Goal: Information Seeking & Learning: Check status

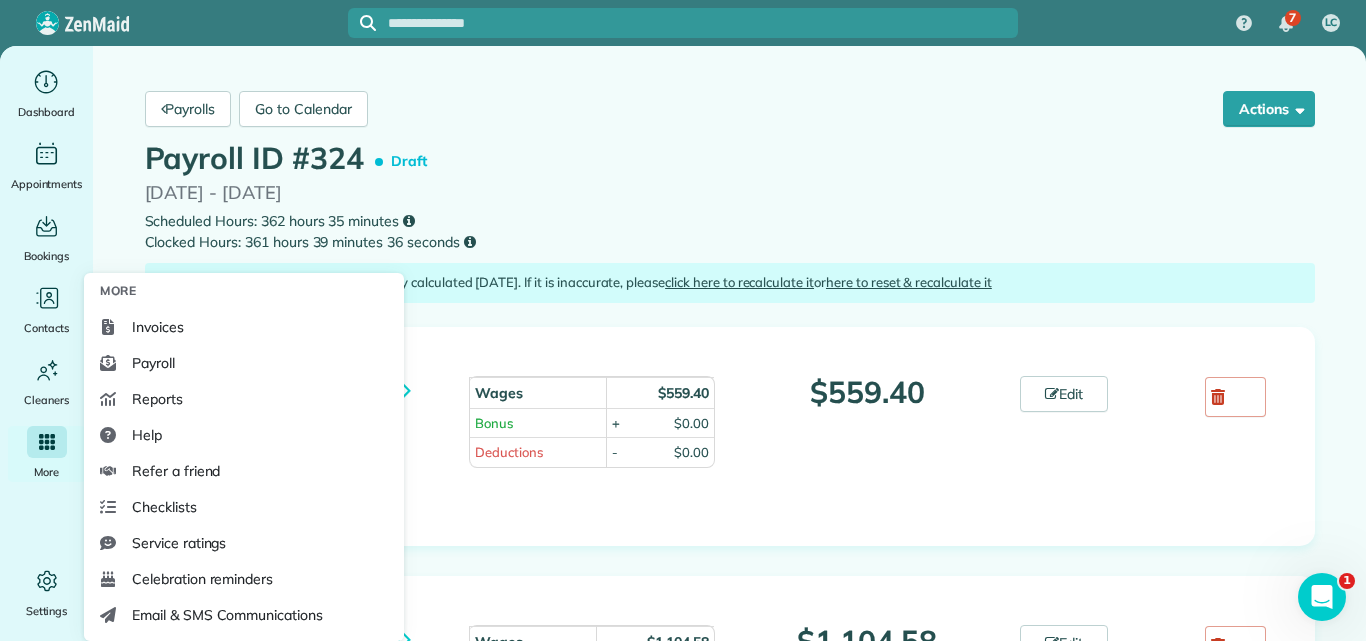
click at [42, 444] on icon "Main" at bounding box center [47, 442] width 16 height 16
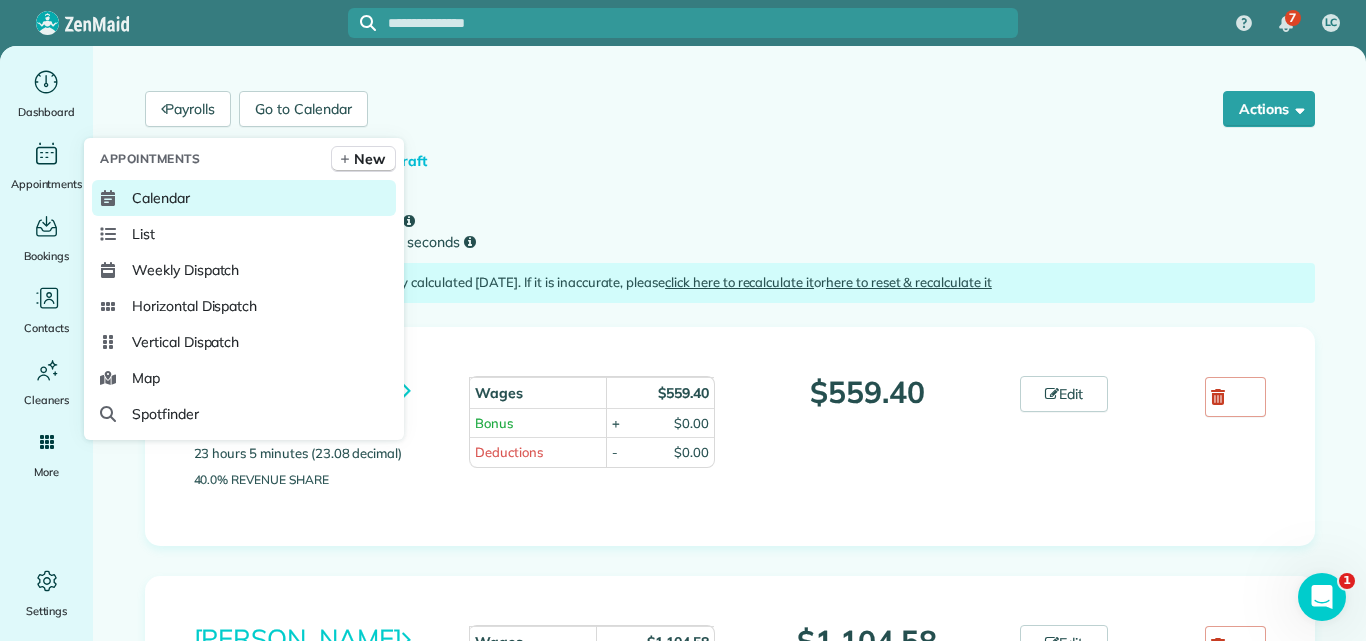
click at [165, 195] on span "Calendar" at bounding box center [161, 198] width 58 height 20
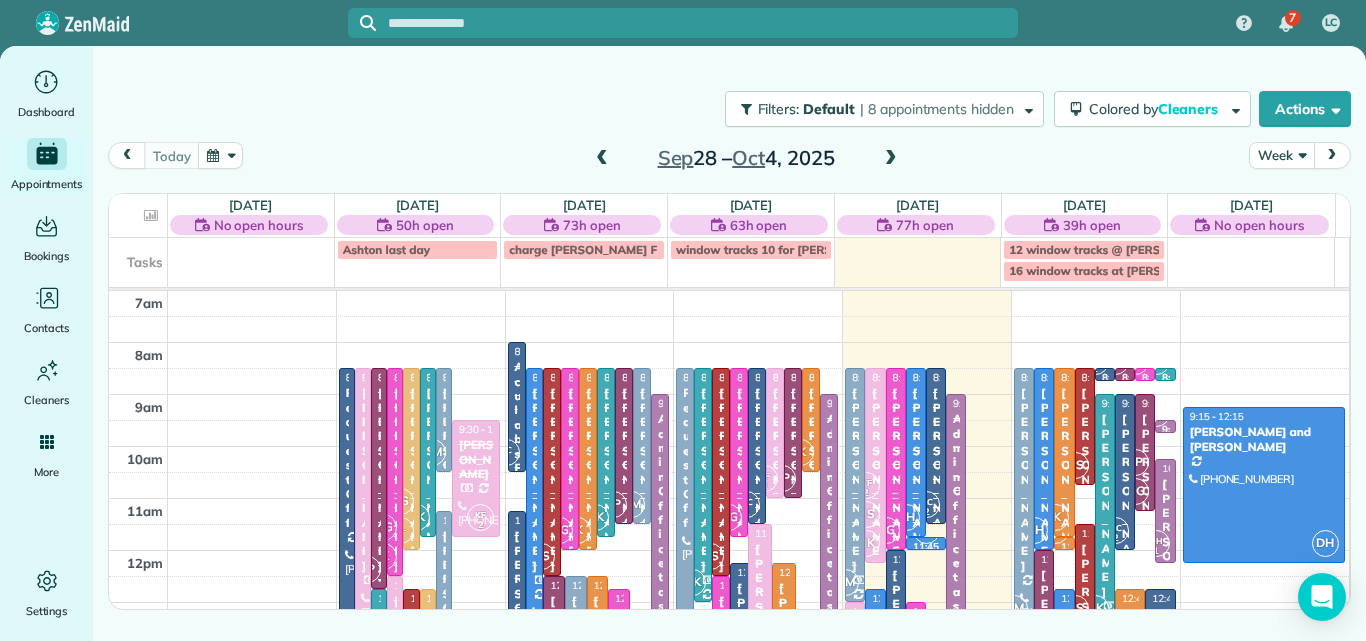
click at [1284, 148] on button "Week" at bounding box center [1281, 155] width 65 height 27
click at [1280, 196] on link "Day" at bounding box center [1329, 202] width 158 height 40
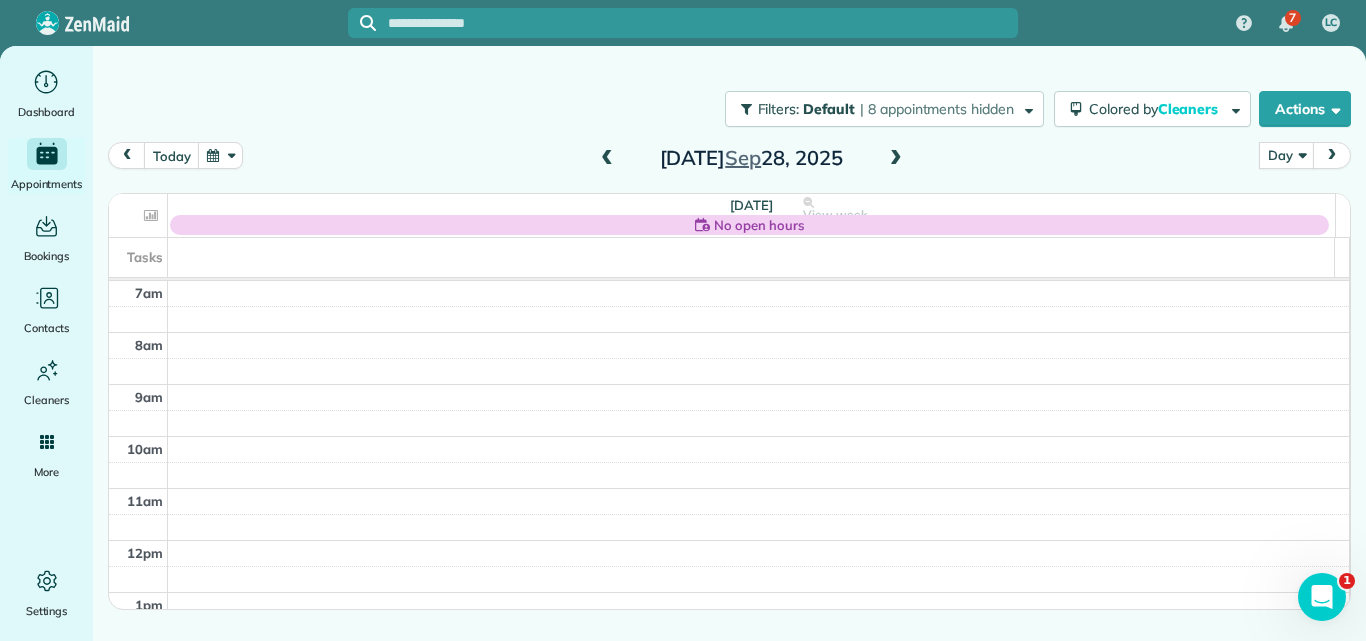
click at [892, 155] on span at bounding box center [896, 159] width 22 height 18
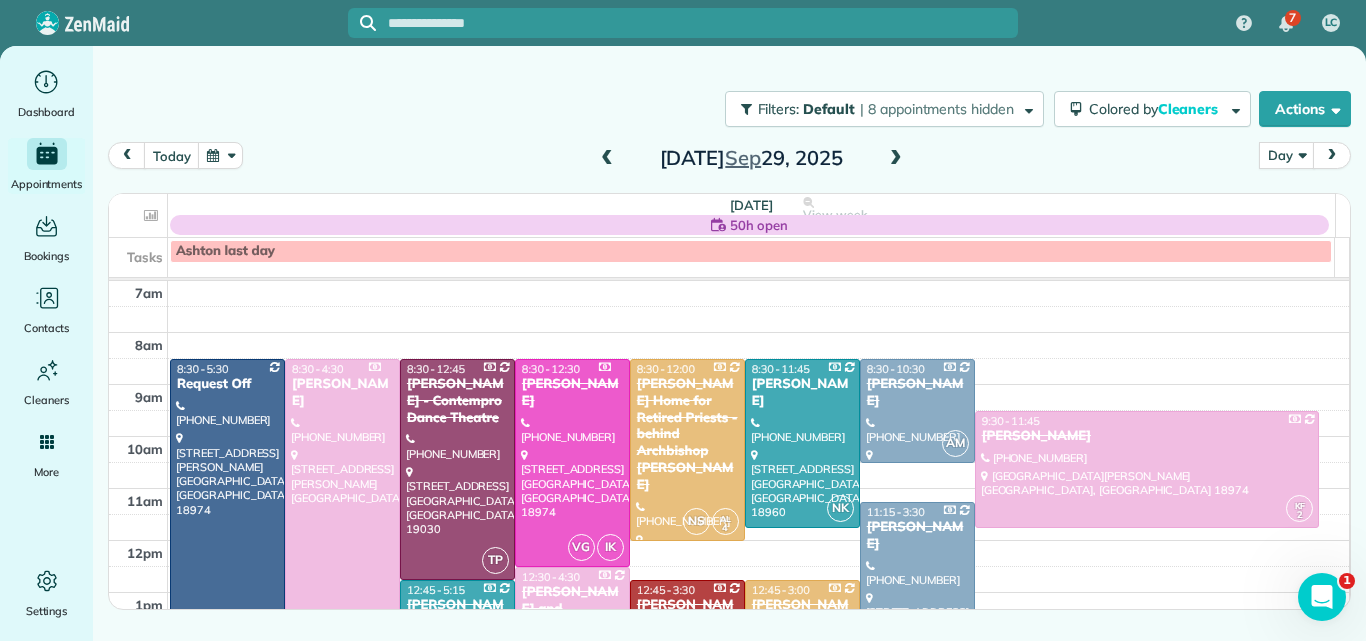
click at [895, 159] on span at bounding box center [896, 159] width 22 height 18
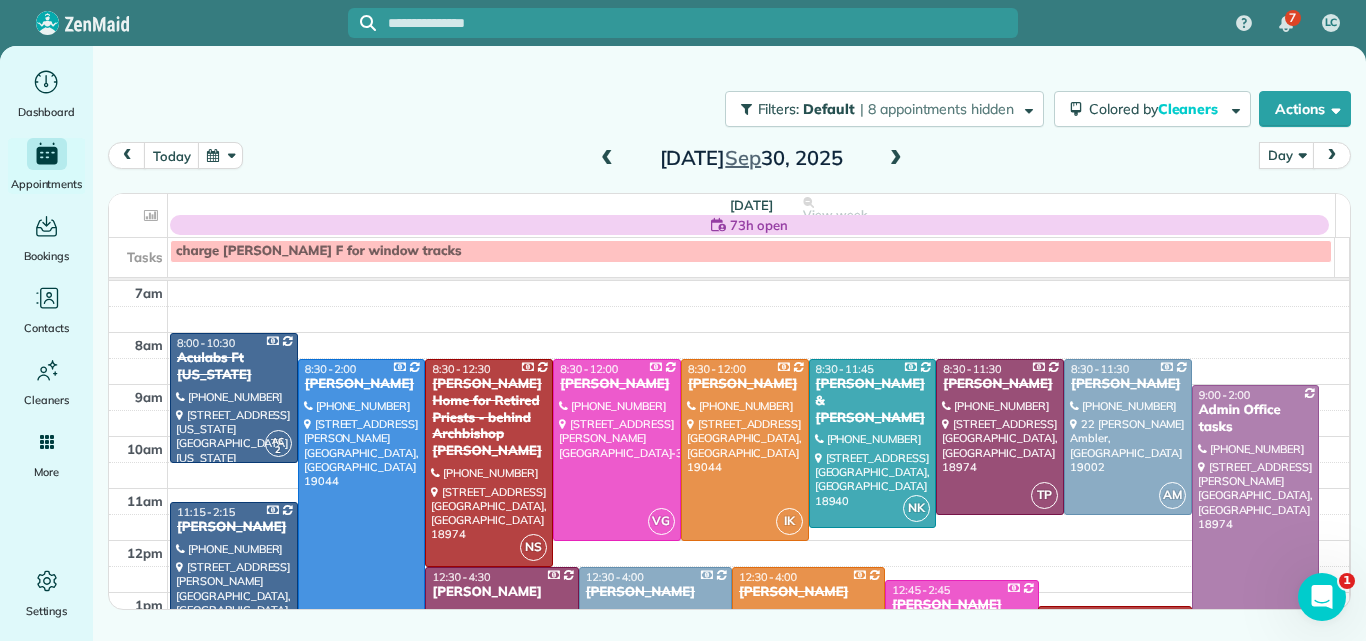
click at [895, 159] on span at bounding box center [896, 159] width 22 height 18
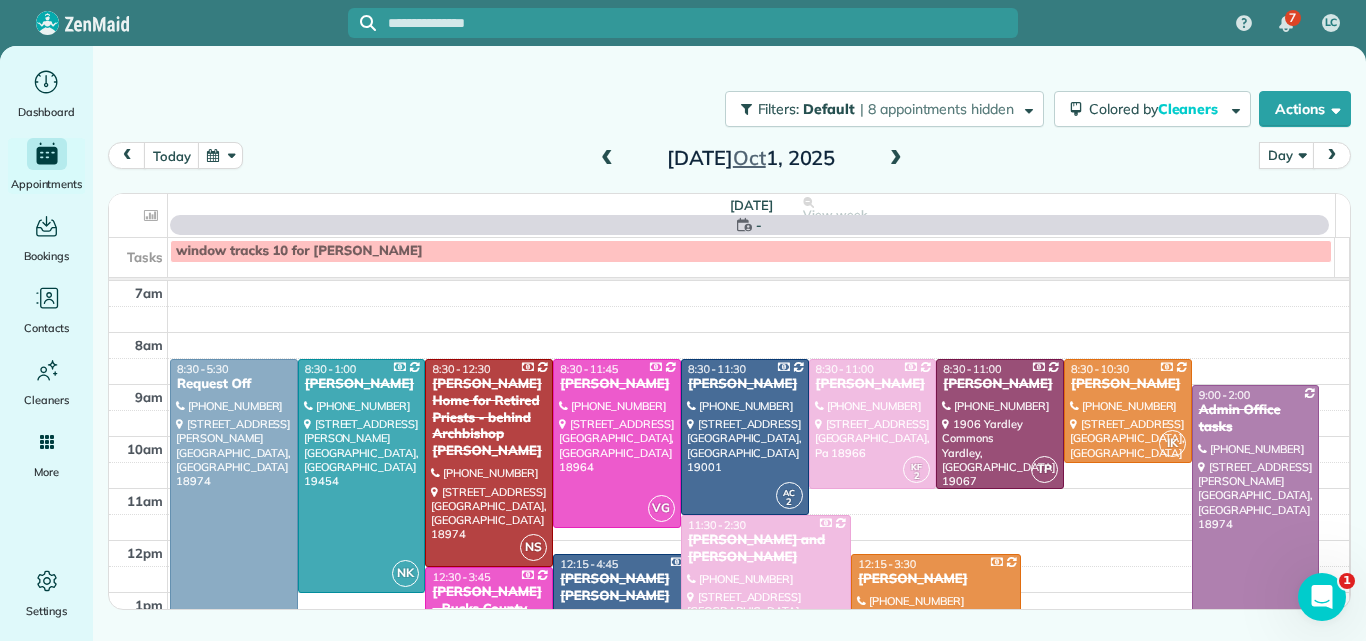
click at [895, 159] on span at bounding box center [896, 159] width 22 height 18
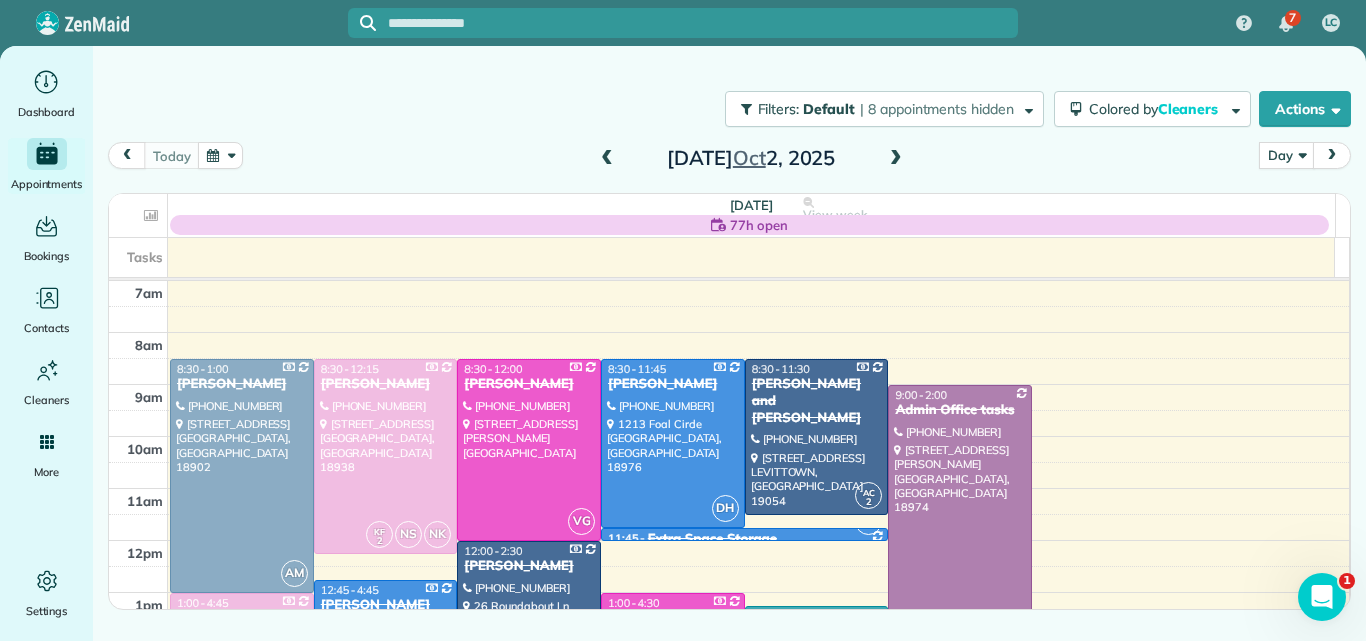
click at [895, 159] on span at bounding box center [896, 159] width 22 height 18
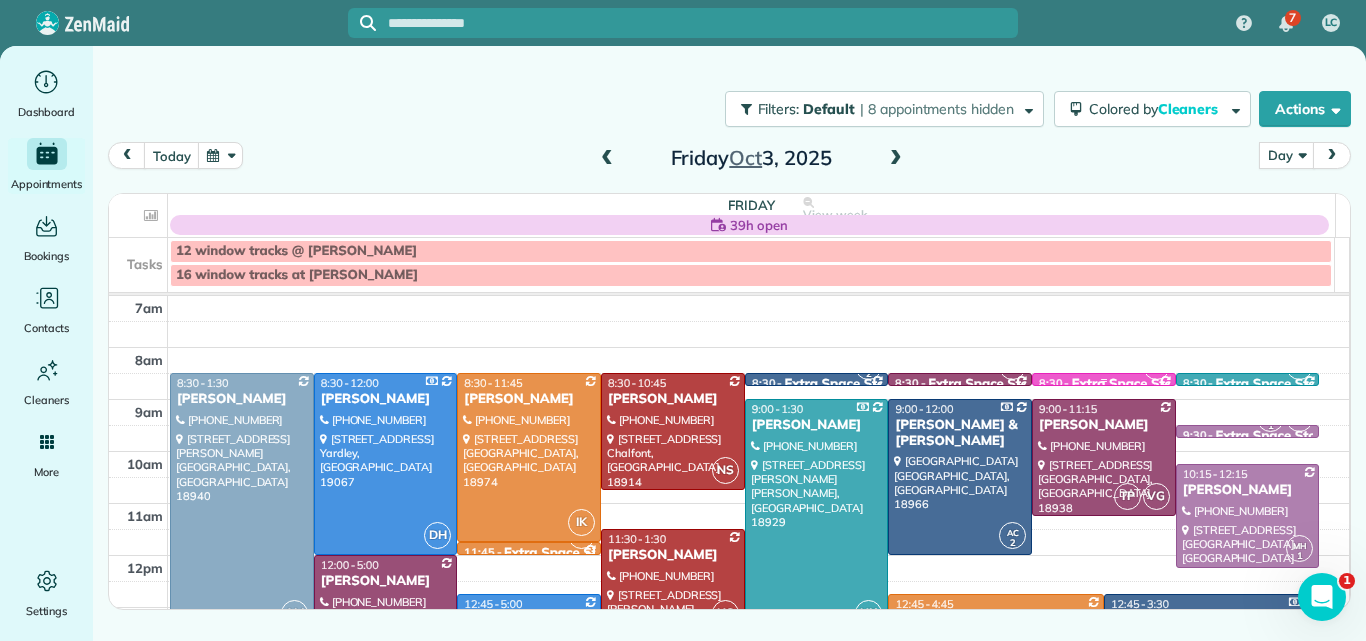
click at [1147, 381] on div "VG" at bounding box center [1156, 366] width 29 height 29
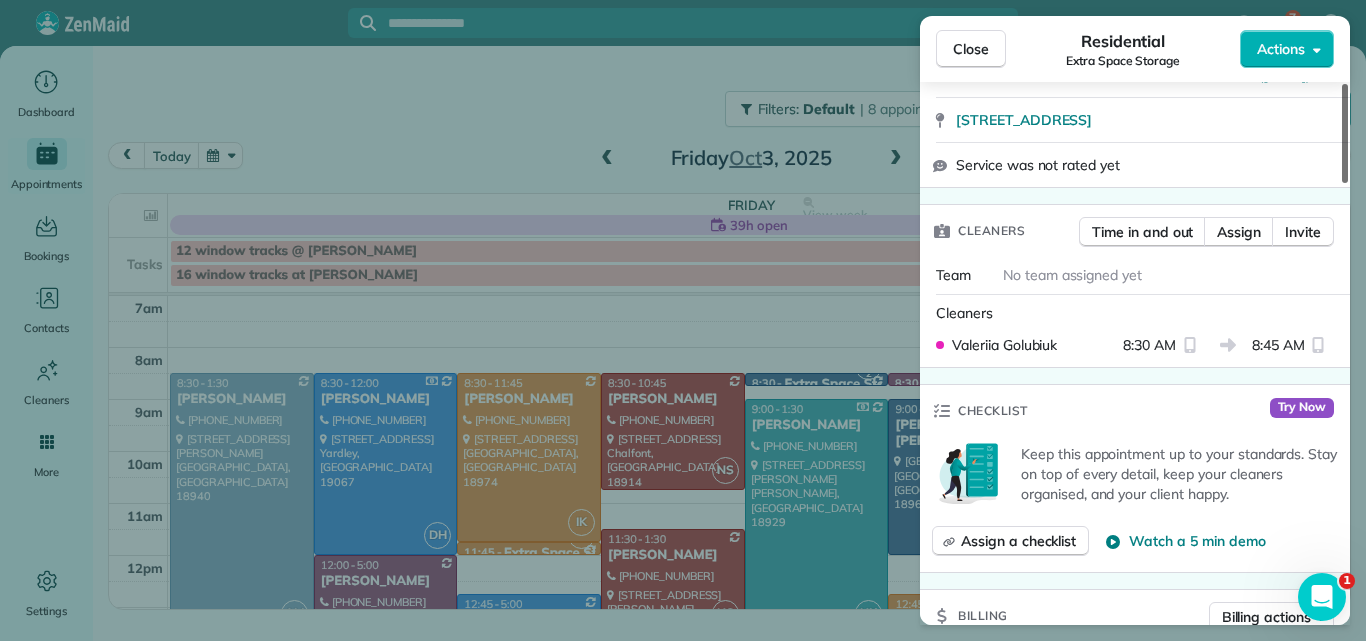
scroll to position [430, 0]
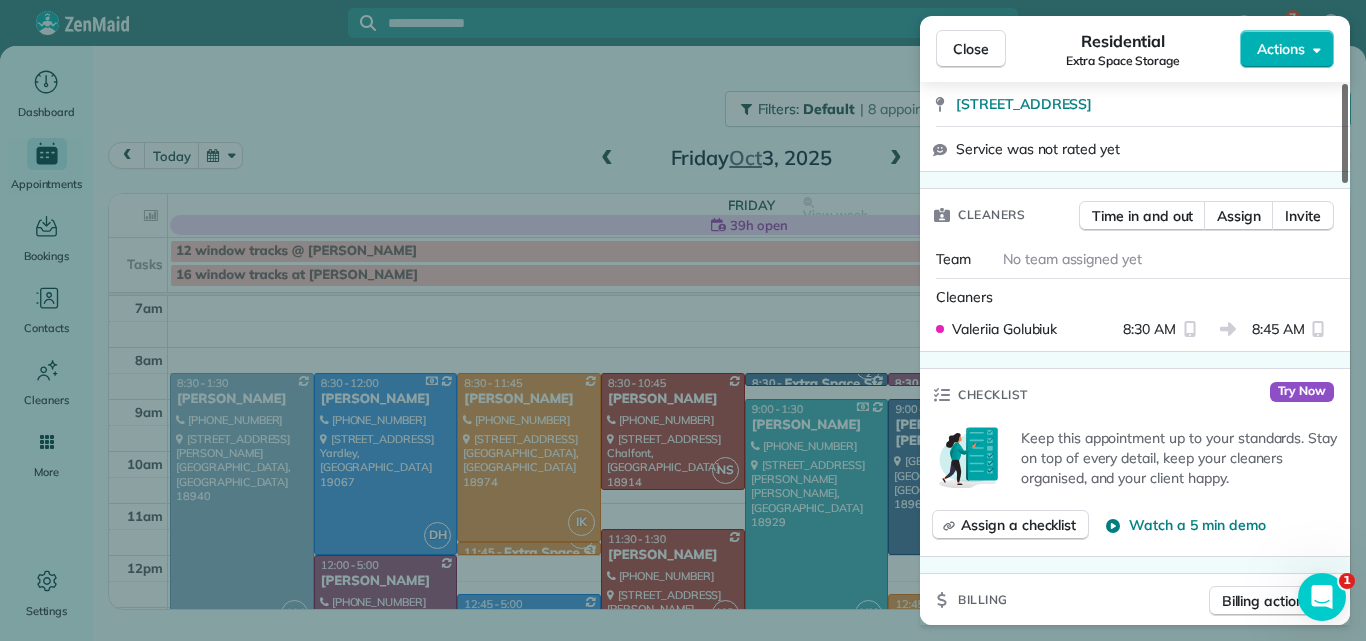
drag, startPoint x: 1344, startPoint y: 128, endPoint x: 1351, endPoint y: 206, distance: 78.3
click at [1348, 183] on div at bounding box center [1345, 133] width 6 height 99
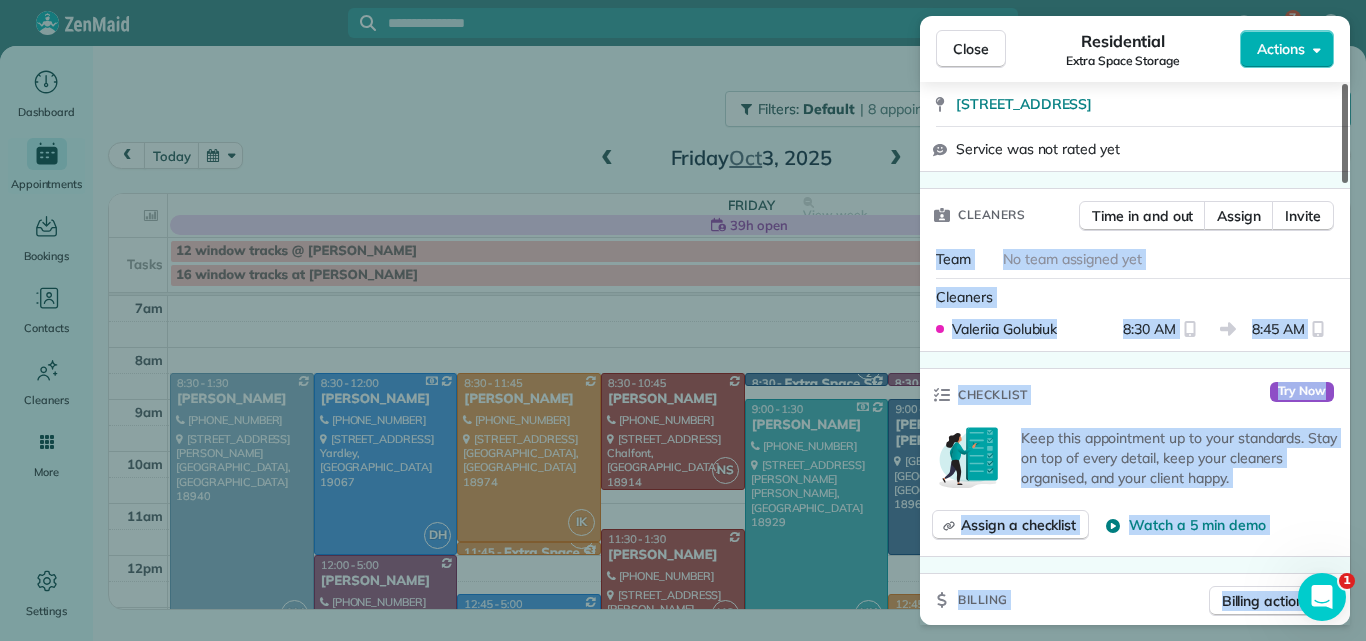
click at [1347, 210] on div "Close Residential Extra Space Storage Actions Status Active Extra Space Storage…" at bounding box center [683, 320] width 1366 height 641
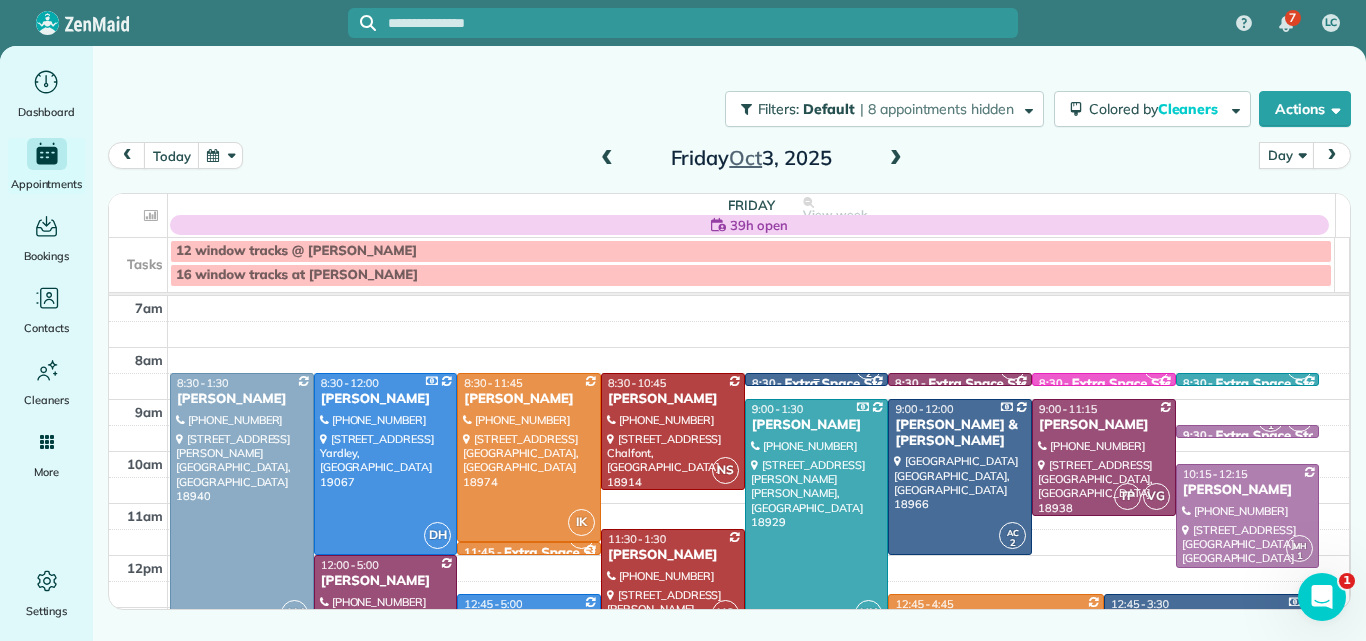
click at [857, 380] on small "2" at bounding box center [868, 374] width 25 height 19
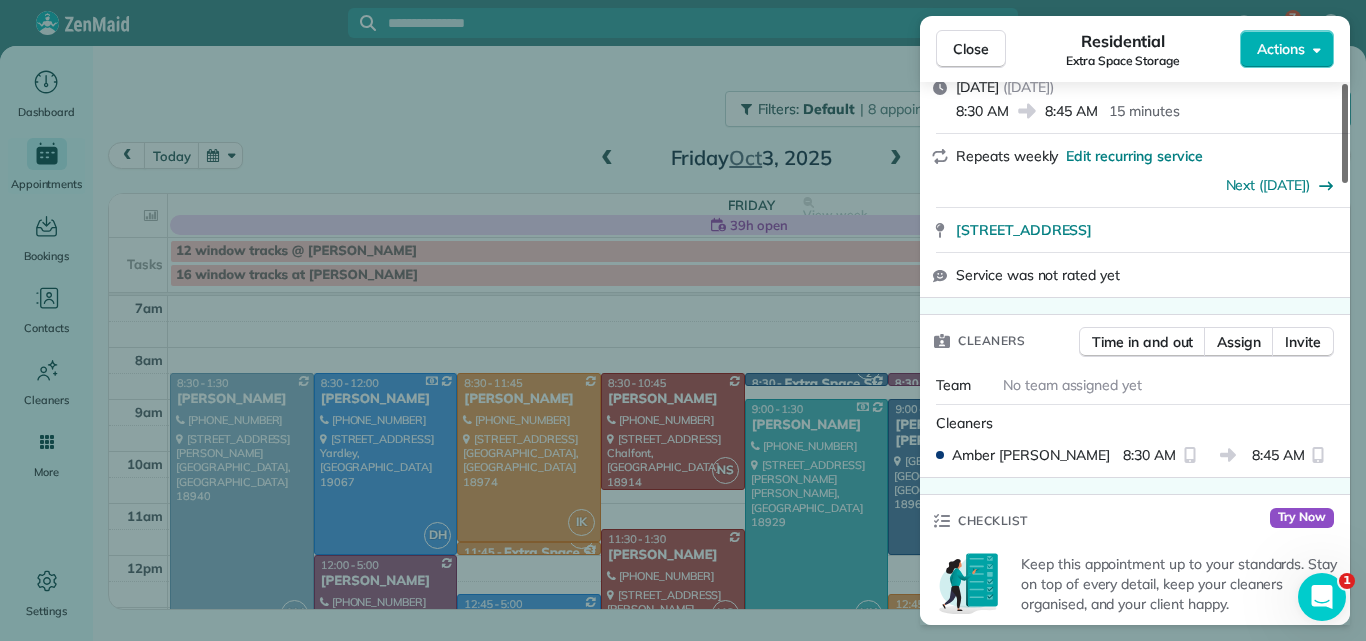
scroll to position [353, 0]
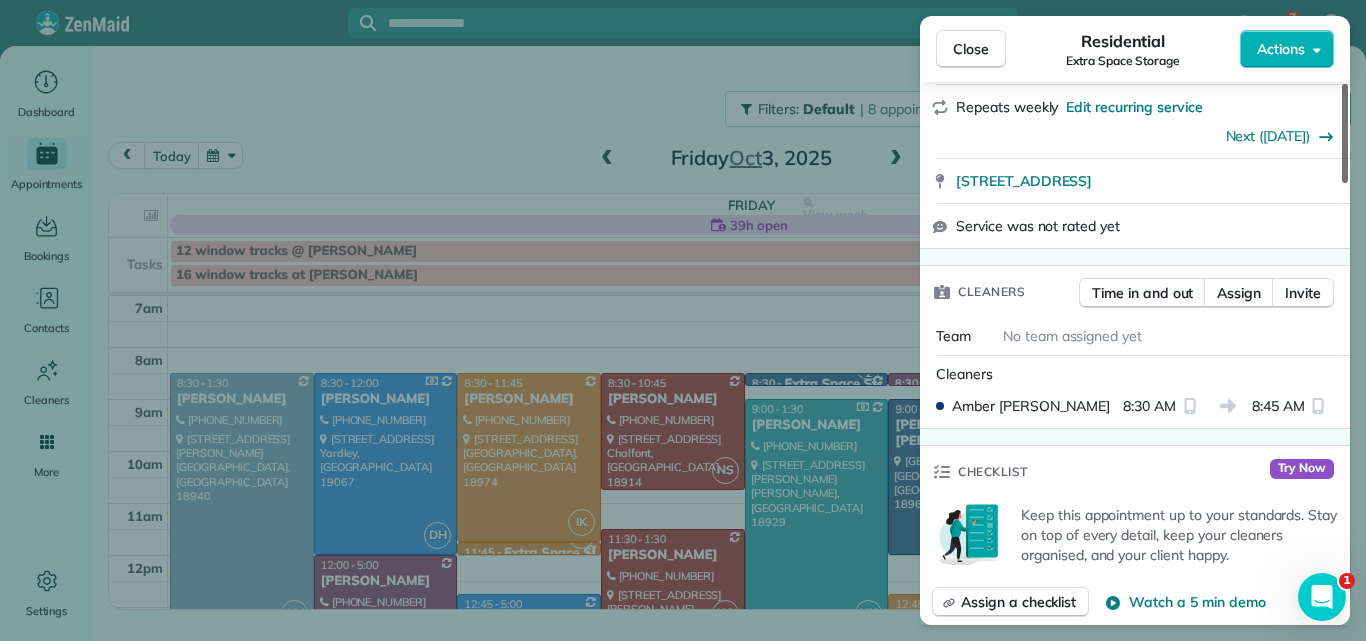
drag, startPoint x: 1344, startPoint y: 120, endPoint x: 1335, endPoint y: 184, distance: 64.6
click at [1342, 183] on div at bounding box center [1345, 133] width 6 height 99
click at [984, 52] on span "Close" at bounding box center [971, 49] width 36 height 20
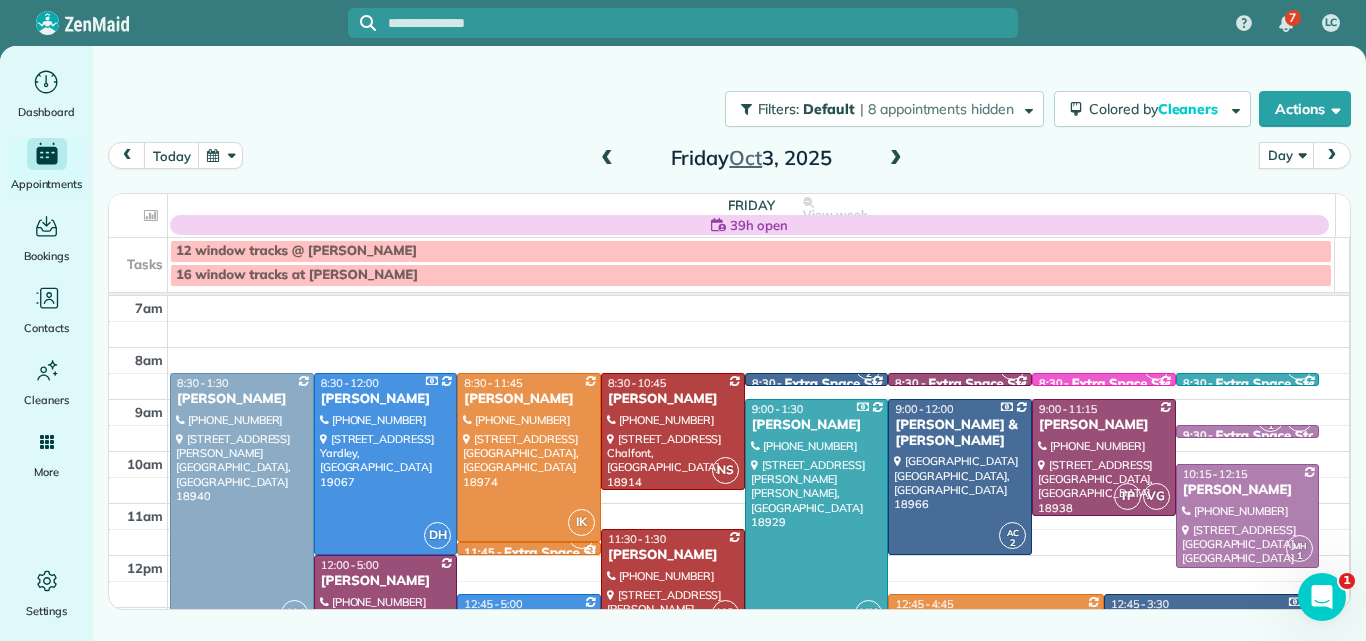
drag, startPoint x: 984, startPoint y: 52, endPoint x: 988, endPoint y: 128, distance: 76.1
click at [988, 128] on div "7 LC Dashboard Appointments Bookings Contacts Cleaners Invoices Payroll Reports…" at bounding box center [683, 320] width 1366 height 641
click at [1220, 374] on div at bounding box center [1248, 379] width 142 height 11
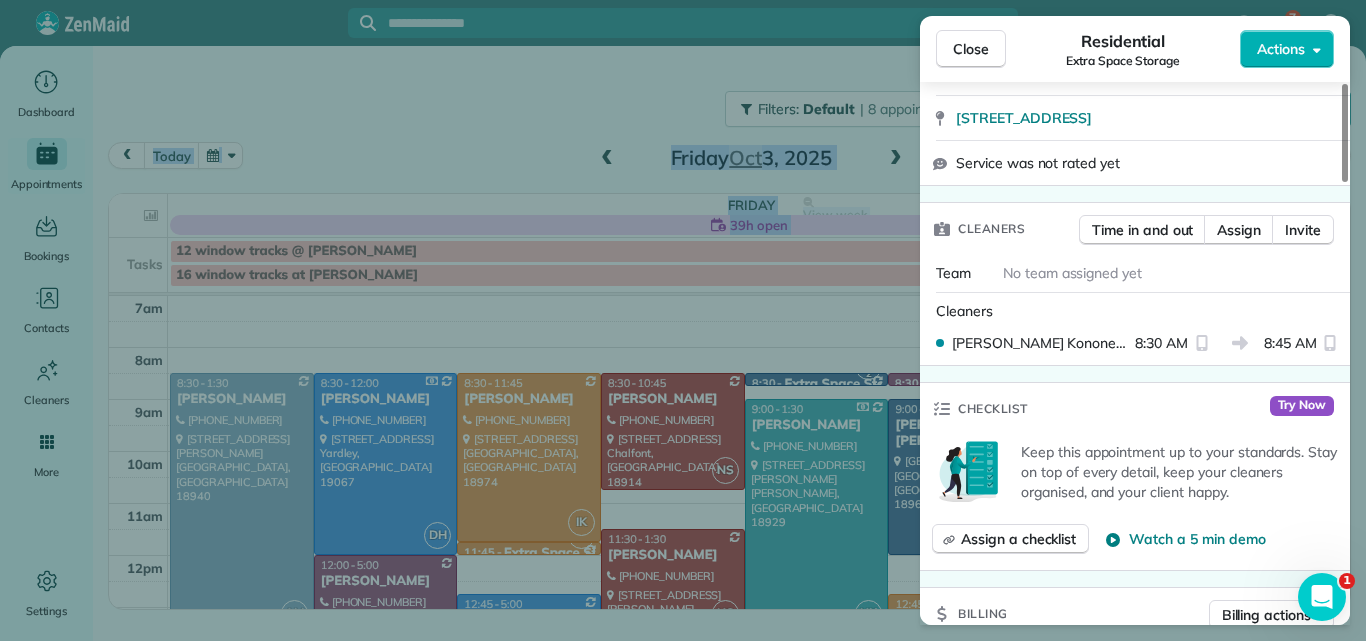
scroll to position [77, 0]
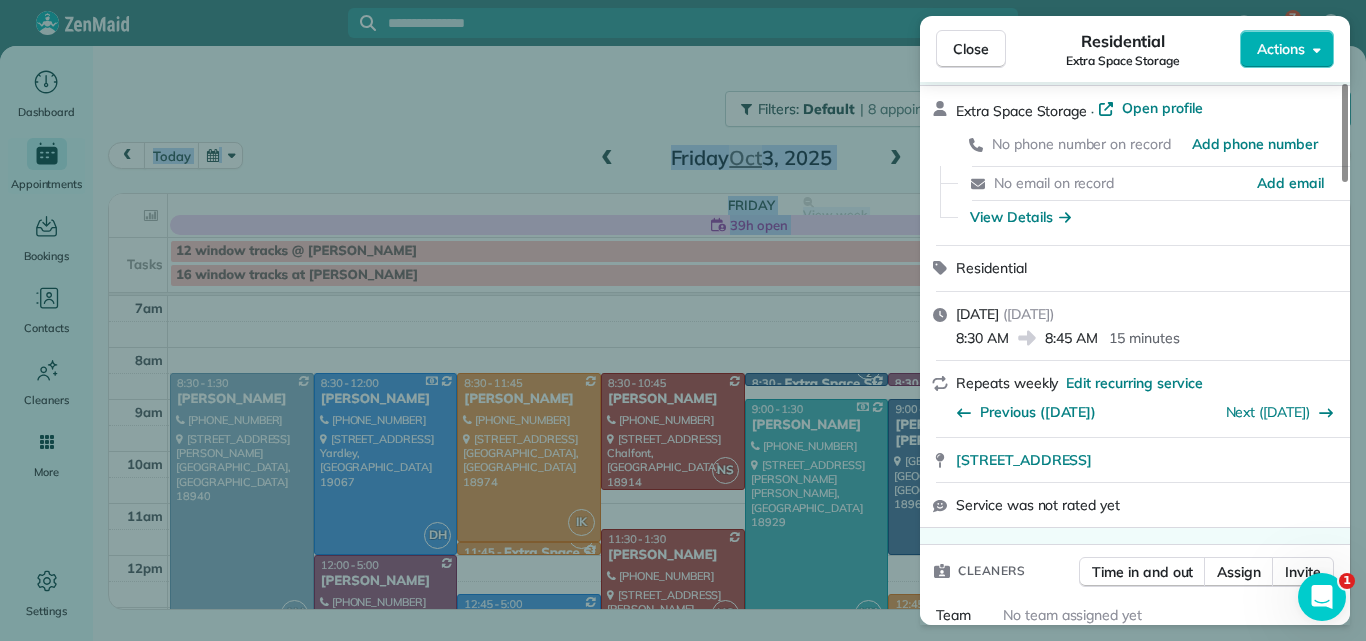
drag, startPoint x: 1344, startPoint y: 119, endPoint x: 1365, endPoint y: 93, distance: 33.4
click at [1348, 93] on div at bounding box center [1345, 133] width 6 height 98
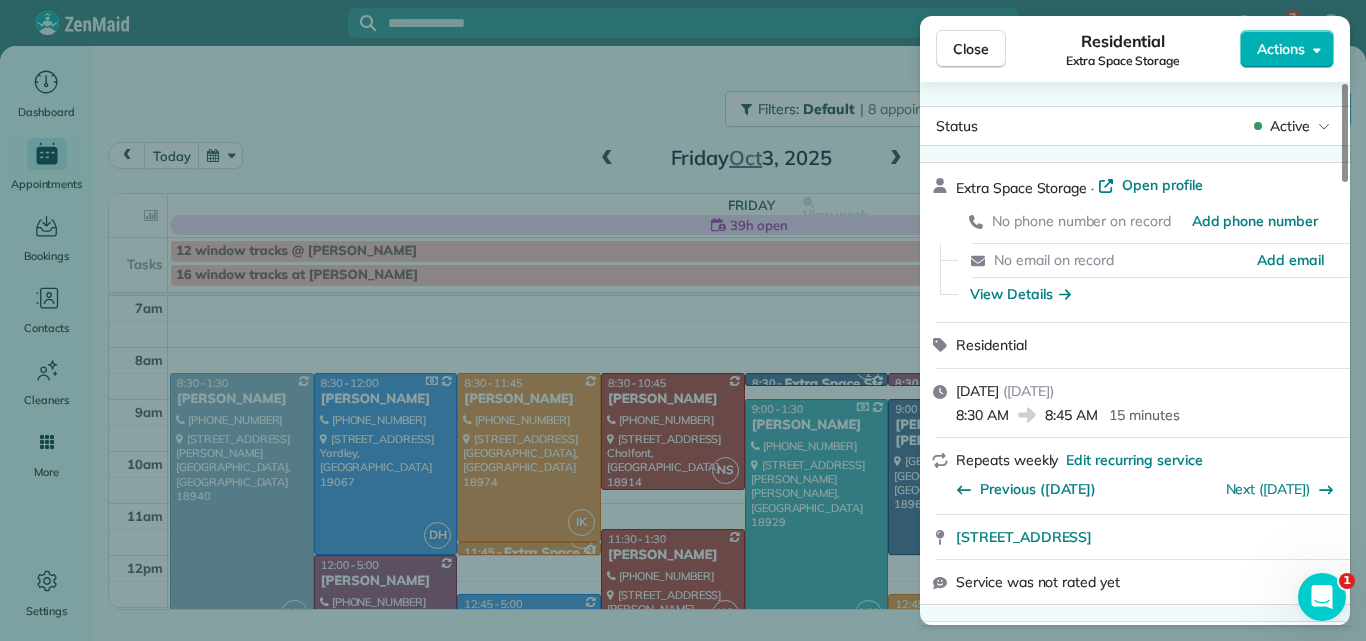
click at [1365, 77] on div "Close Residential Extra Space Storage Actions Status Active Extra Space Storage…" at bounding box center [683, 320] width 1366 height 641
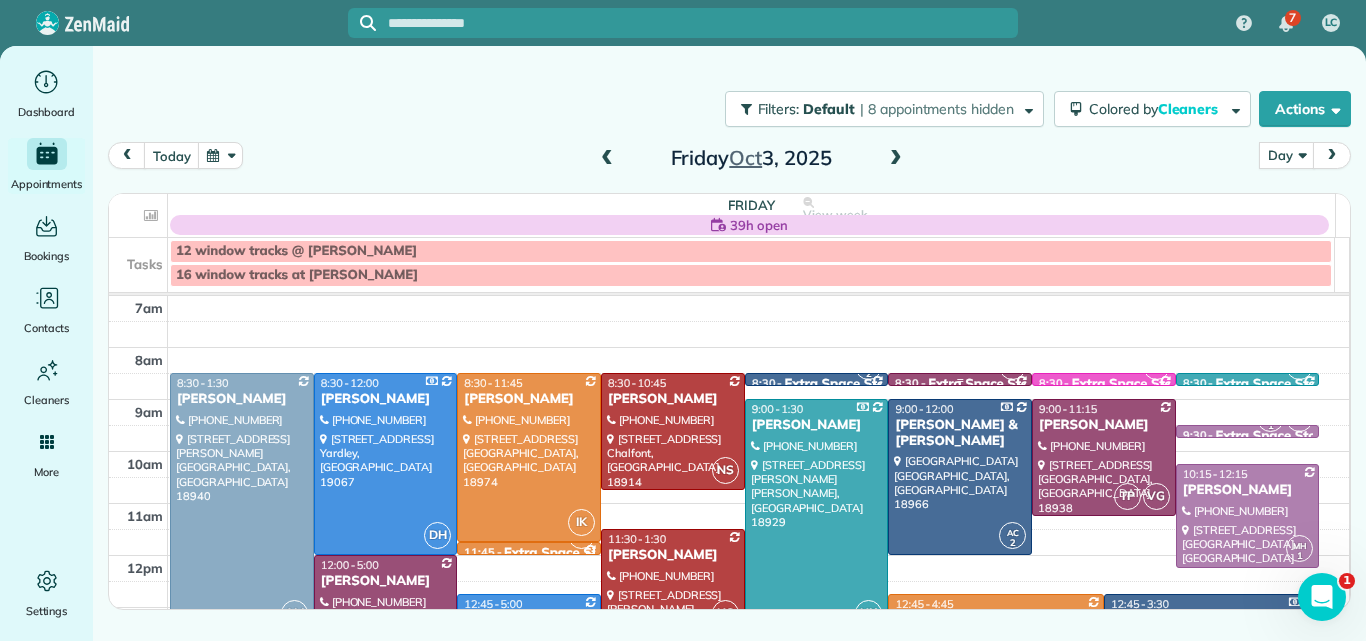
click at [1011, 378] on div "TP" at bounding box center [1012, 366] width 29 height 29
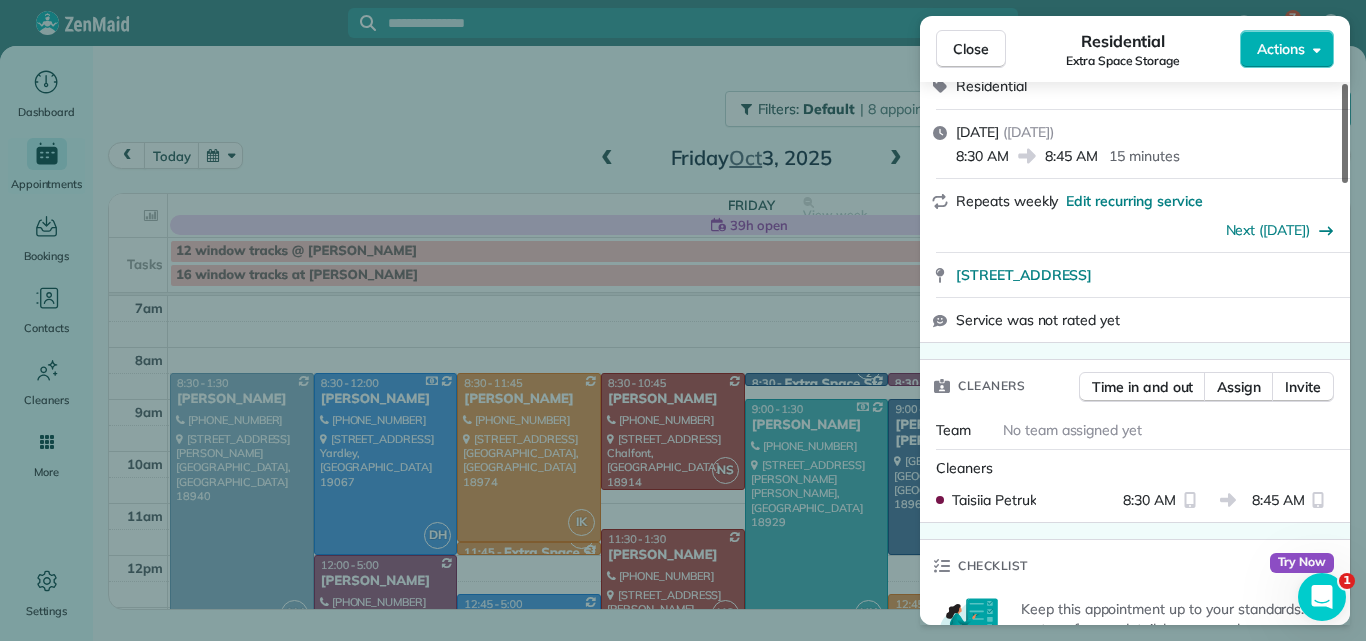
scroll to position [292, 0]
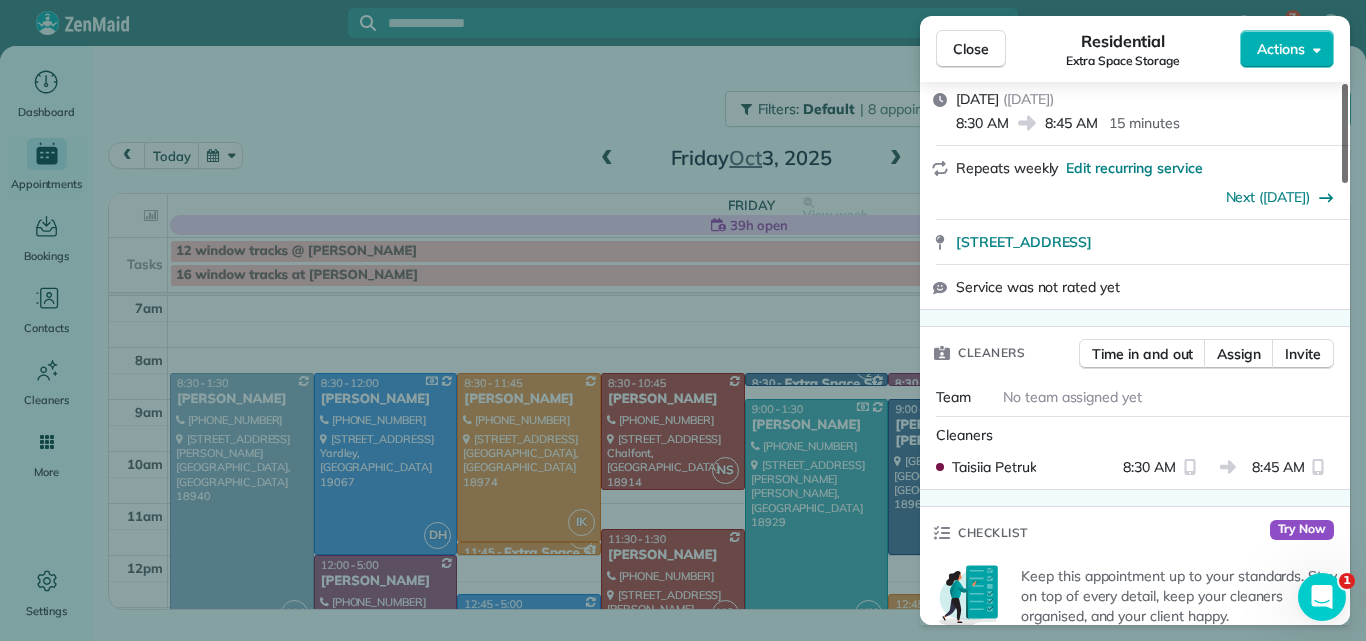
drag, startPoint x: 1344, startPoint y: 121, endPoint x: 1338, endPoint y: 174, distance: 53.3
click at [1342, 174] on div at bounding box center [1345, 133] width 6 height 99
click at [963, 51] on span "Close" at bounding box center [971, 49] width 36 height 20
